Goal: Transaction & Acquisition: Download file/media

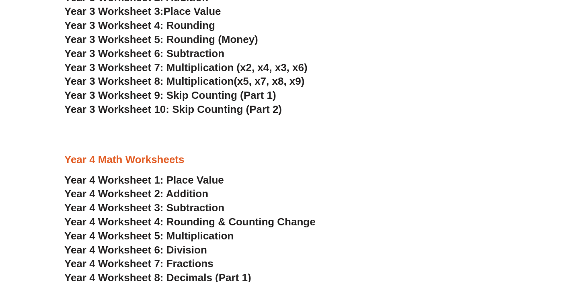
scroll to position [1045, 0]
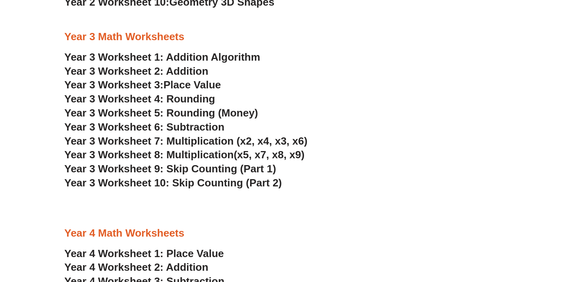
scroll to position [996, 0]
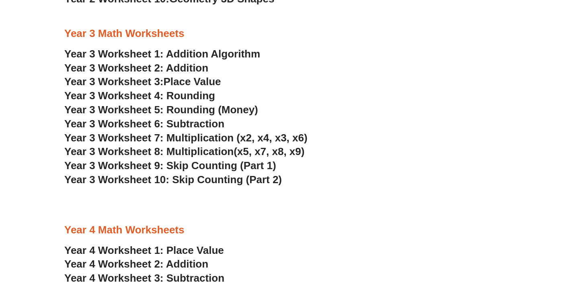
click at [124, 134] on span "Year 3 Worksheet 7: Multiplication (x2, x4, x3, x6)" at bounding box center [185, 138] width 243 height 12
click at [123, 148] on span "Year 3 Worksheet 8: Multiplication" at bounding box center [148, 152] width 169 height 12
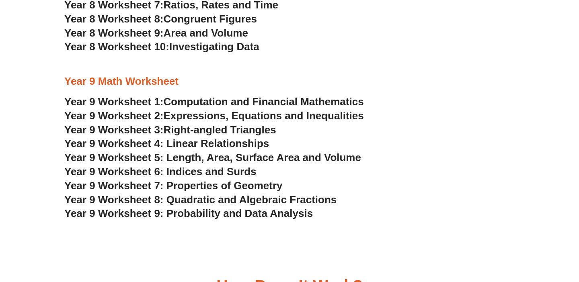
scroll to position [2327, 0]
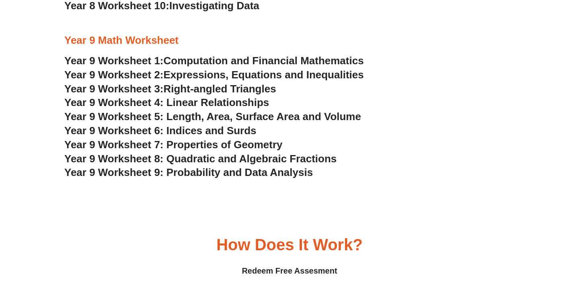
click at [217, 134] on span "Year 9 Worksheet 6: Indices and Surds" at bounding box center [160, 131] width 192 height 12
